Goal: Task Accomplishment & Management: Manage account settings

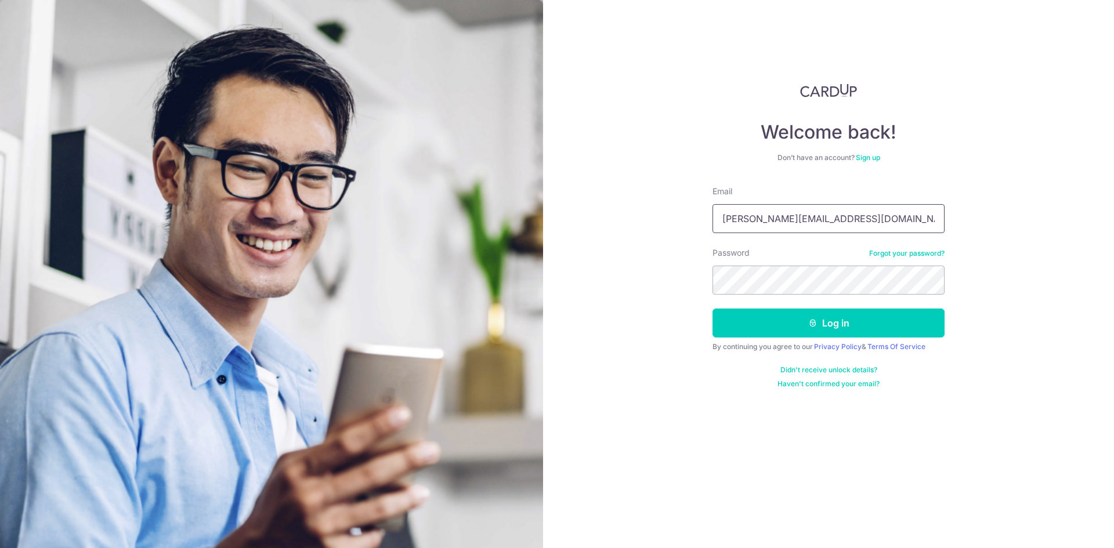
drag, startPoint x: 835, startPoint y: 228, endPoint x: 650, endPoint y: 225, distance: 185.2
click at [650, 225] on div "Welcome back! Don’t have an account? Sign up Email cindy.lowcy@gmail.com Passwo…" at bounding box center [828, 274] width 571 height 548
type input "[DOMAIN_NAME][EMAIL_ADDRESS][DOMAIN_NAME]"
click at [814, 325] on icon "submit" at bounding box center [812, 323] width 9 height 9
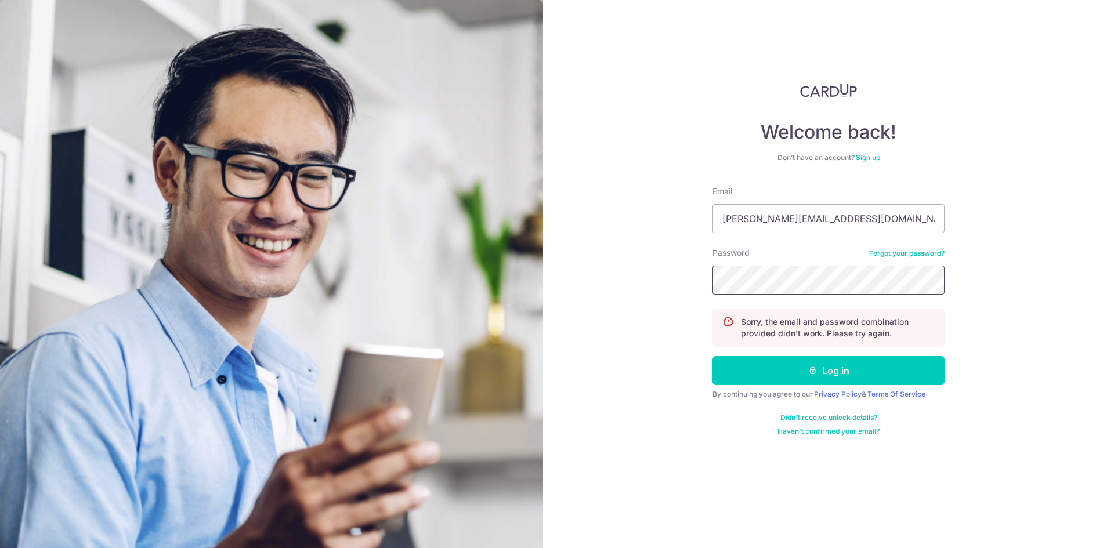
click at [619, 273] on div "Welcome back! Don’t have an account? Sign up Email [PERSON_NAME][EMAIL_ADDRESS]…" at bounding box center [828, 274] width 571 height 548
drag, startPoint x: 887, startPoint y: 217, endPoint x: 613, endPoint y: 212, distance: 274.0
click at [614, 214] on div "Welcome back! Don’t have an account? Sign up Email [PERSON_NAME][EMAIL_ADDRESS]…" at bounding box center [828, 274] width 571 height 548
type input "[DOMAIN_NAME][EMAIL_ADDRESS][DOMAIN_NAME]"
click at [713, 356] on button "Log in" at bounding box center [829, 370] width 232 height 29
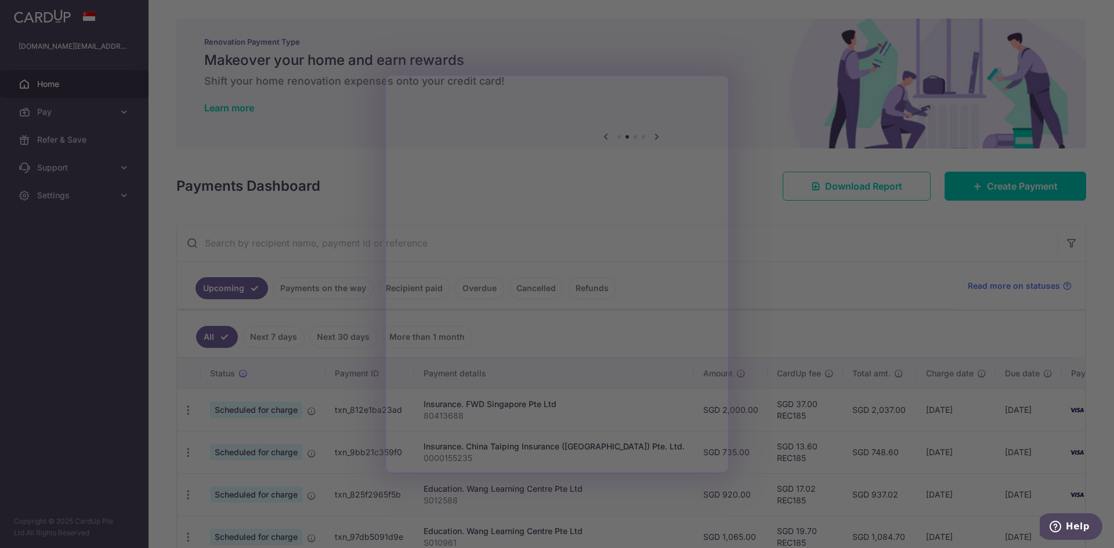
click at [810, 232] on div at bounding box center [562, 277] width 1125 height 554
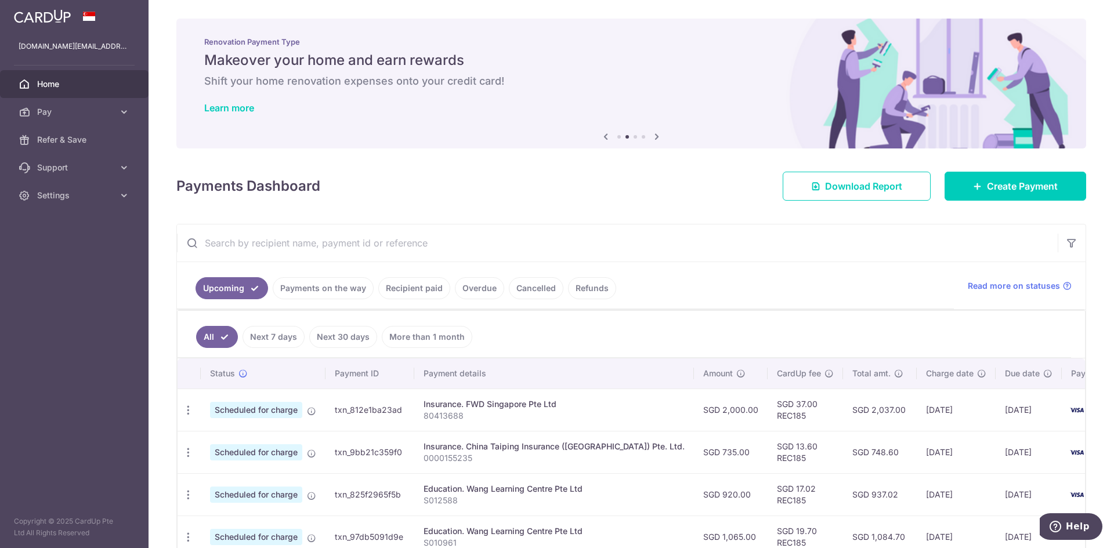
click at [398, 287] on link "Recipient paid" at bounding box center [414, 288] width 72 height 22
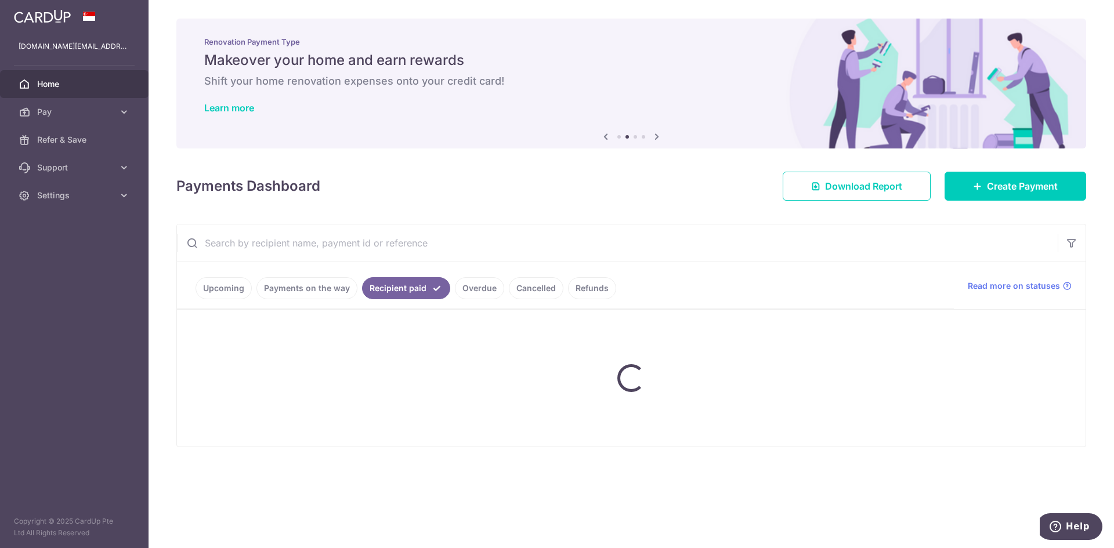
click at [374, 244] on input "text" at bounding box center [617, 243] width 881 height 37
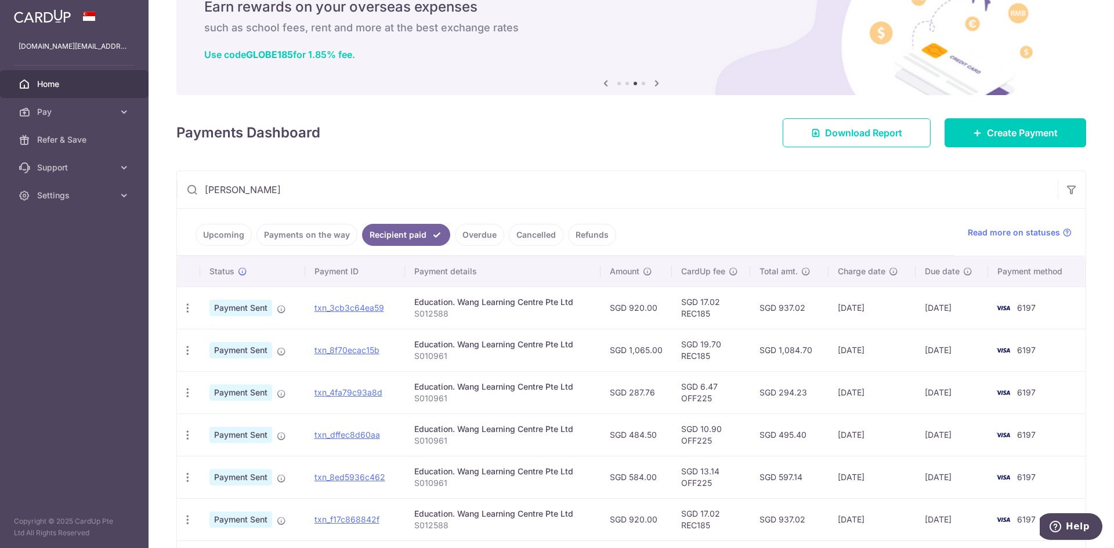
scroll to position [174, 0]
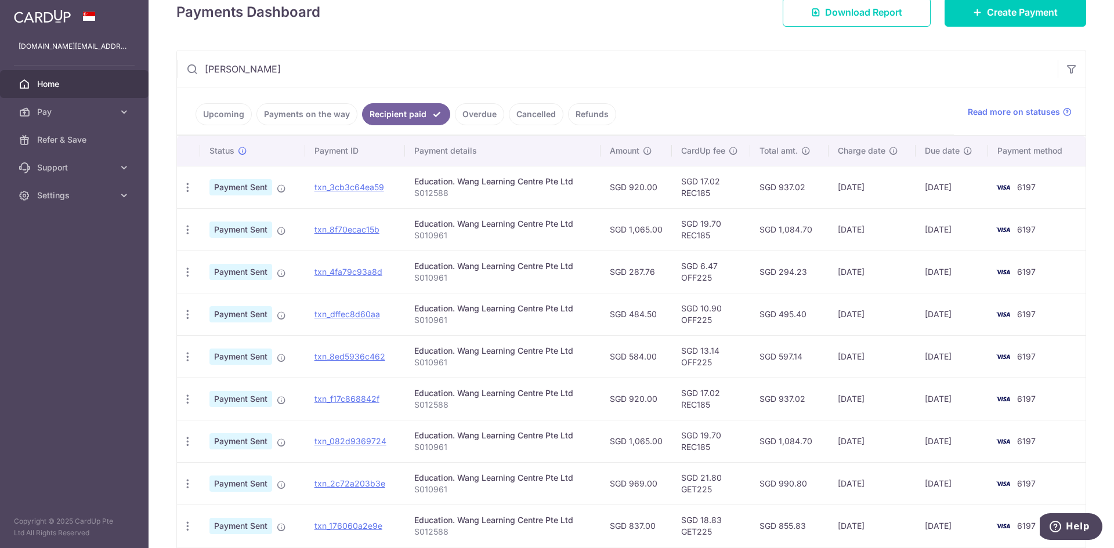
type input "wang"
drag, startPoint x: 455, startPoint y: 196, endPoint x: 414, endPoint y: 196, distance: 40.6
click at [414, 196] on p "S012588" at bounding box center [502, 193] width 177 height 12
copy p "S012588"
click at [500, 198] on p "S012588" at bounding box center [502, 193] width 177 height 12
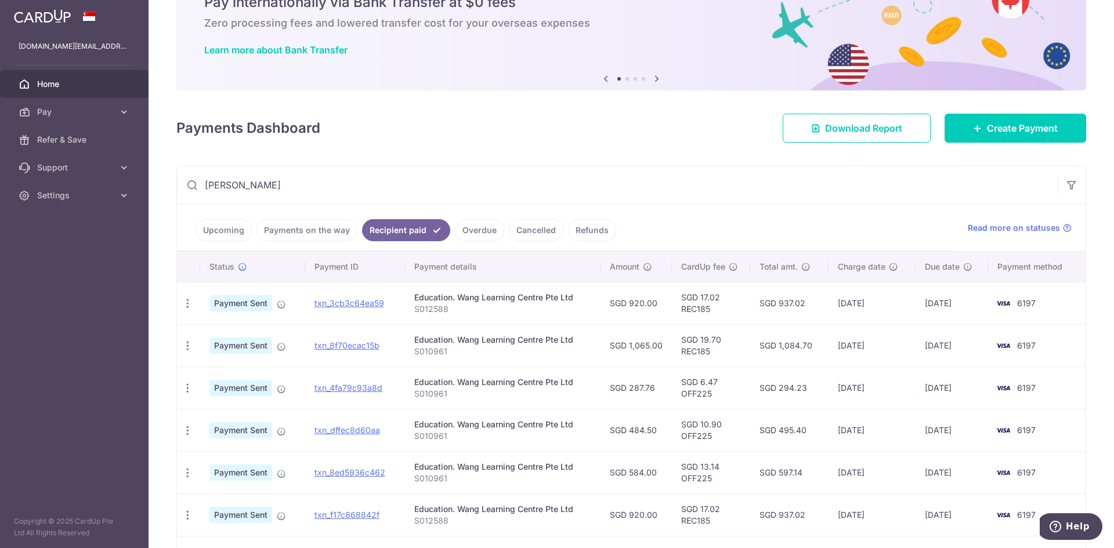
scroll to position [0, 0]
